Goal: Transaction & Acquisition: Purchase product/service

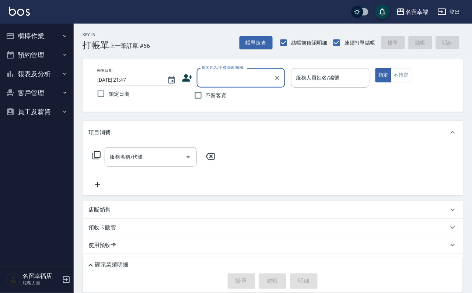
click at [45, 41] on button "櫃檯作業" at bounding box center [37, 36] width 68 height 19
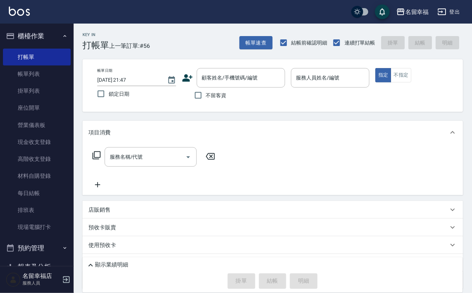
click at [35, 41] on button "櫃檯作業" at bounding box center [37, 36] width 68 height 19
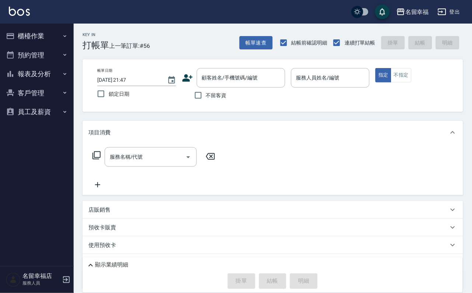
click at [100, 189] on icon at bounding box center [97, 184] width 18 height 9
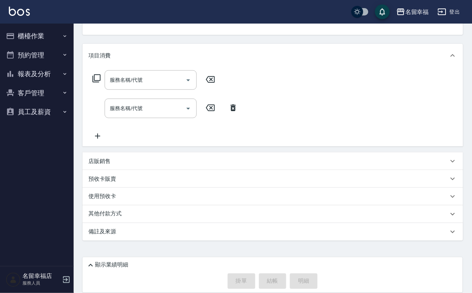
scroll to position [90, 0]
click at [105, 161] on p "店販銷售" at bounding box center [99, 162] width 22 height 8
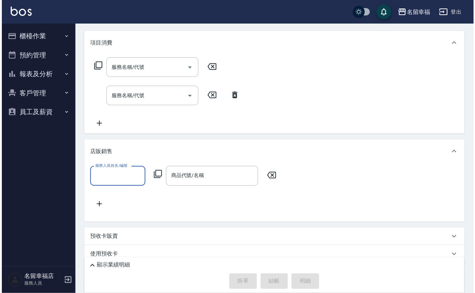
scroll to position [0, 0]
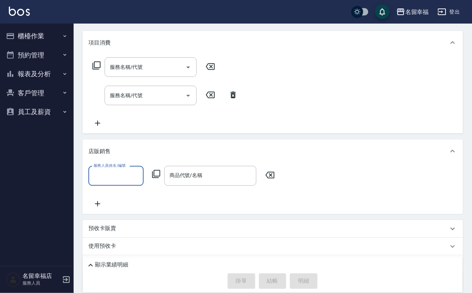
click at [148, 186] on form "服務人員姓名/編號 服務人員姓名/編號" at bounding box center [118, 176] width 60 height 20
click at [156, 179] on icon at bounding box center [156, 174] width 9 height 9
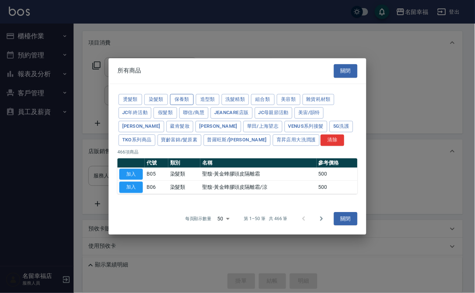
click at [194, 94] on button "保養類" at bounding box center [182, 99] width 24 height 11
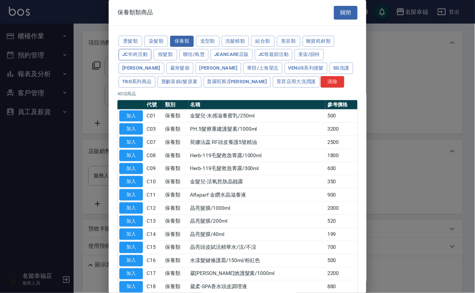
click at [151, 60] on button "JC年終活動" at bounding box center [135, 54] width 33 height 11
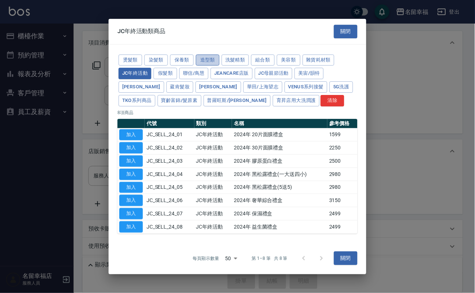
click at [219, 54] on button "造型類" at bounding box center [208, 59] width 24 height 11
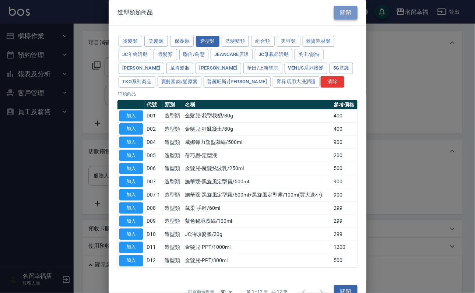
click at [349, 14] on button "關閉" at bounding box center [346, 13] width 24 height 14
